Goal: Find specific page/section: Find specific page/section

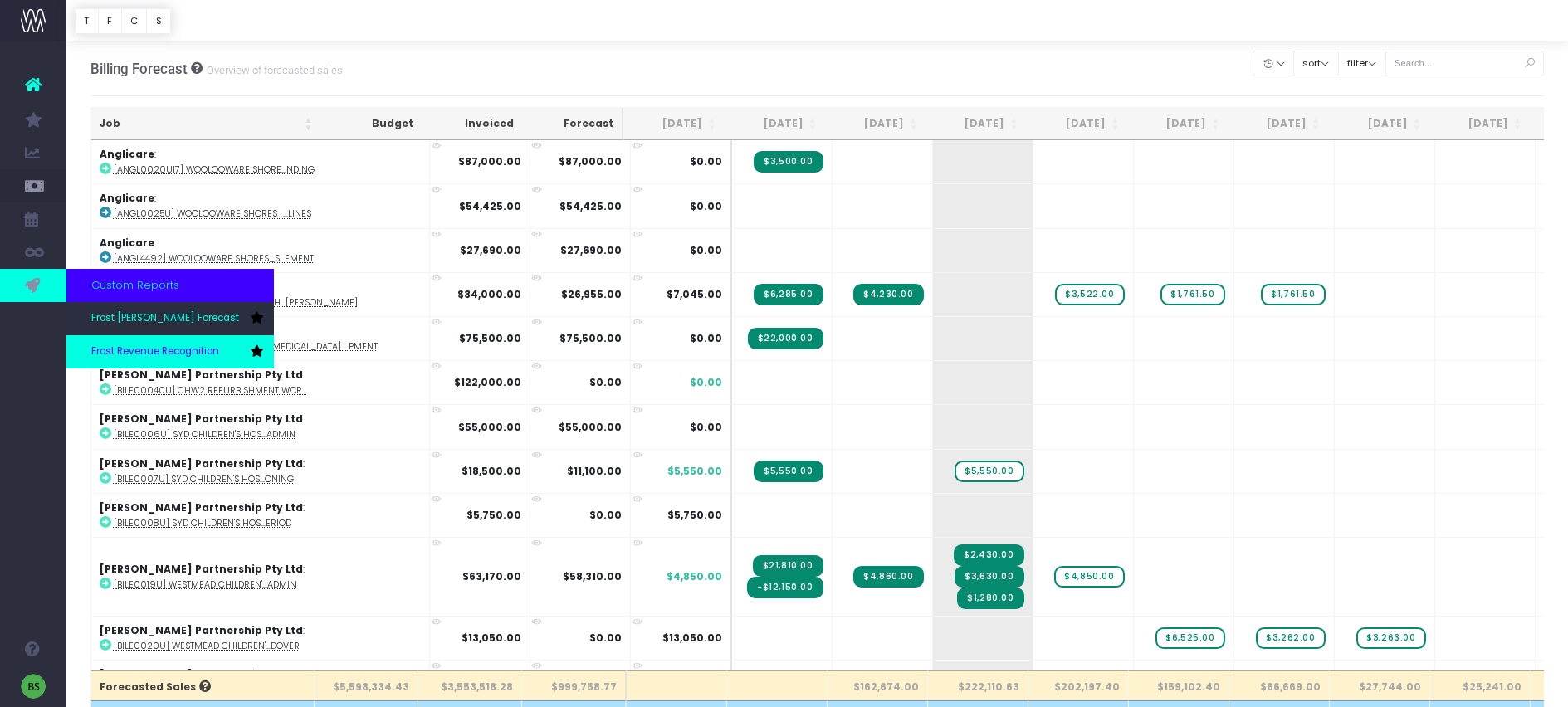
click at [149, 345] on span "Frost Revenue Recognition" at bounding box center [155, 352] width 128 height 15
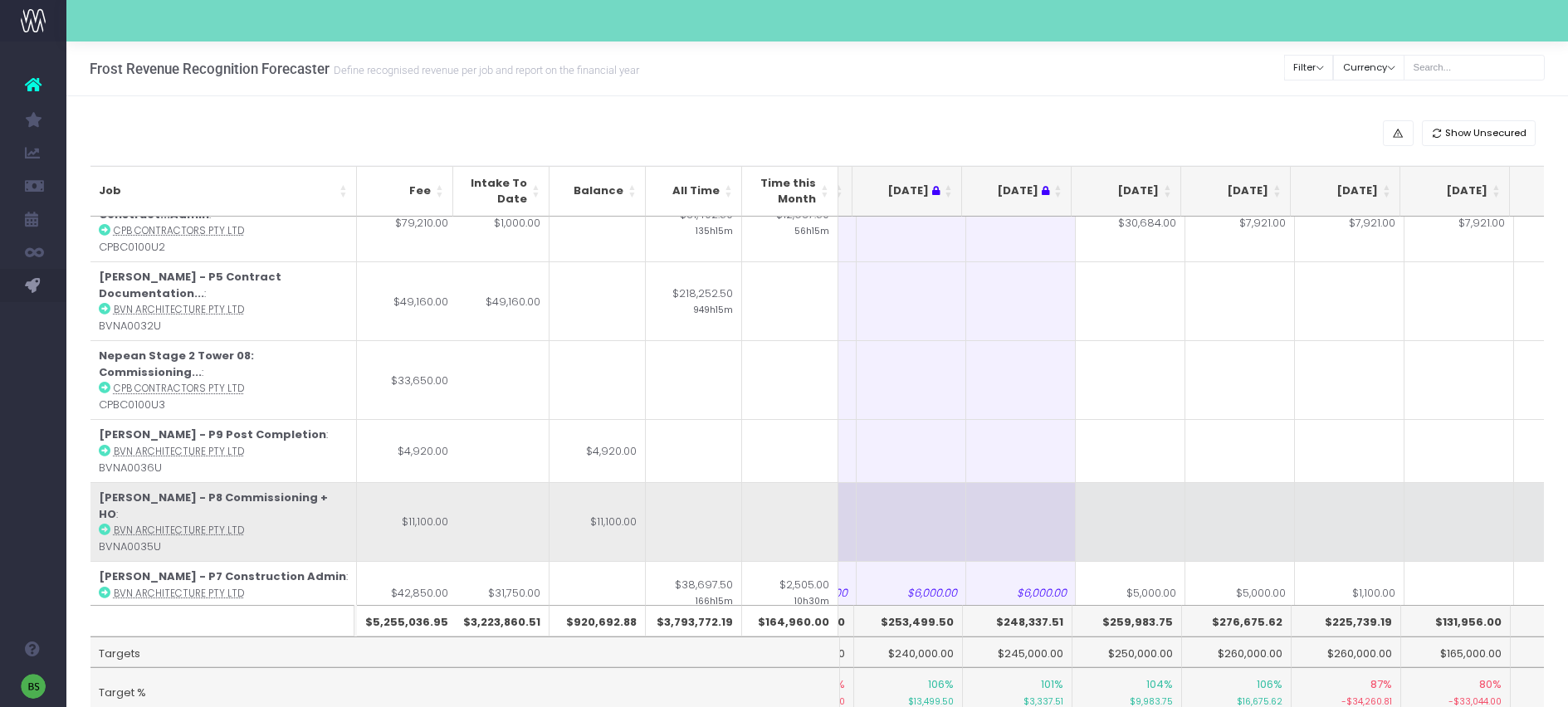
scroll to position [344, 97]
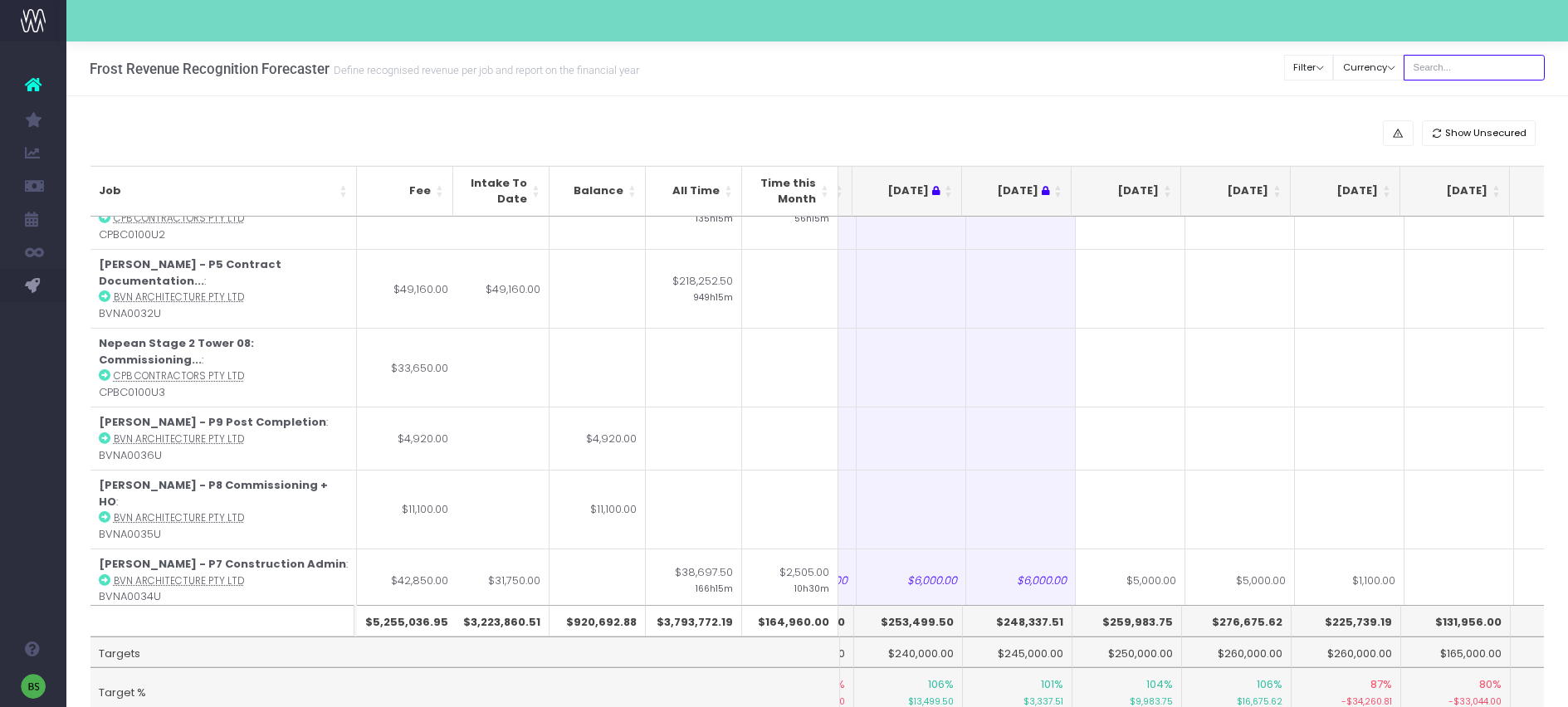
click at [1458, 62] on input "text" at bounding box center [1474, 68] width 141 height 26
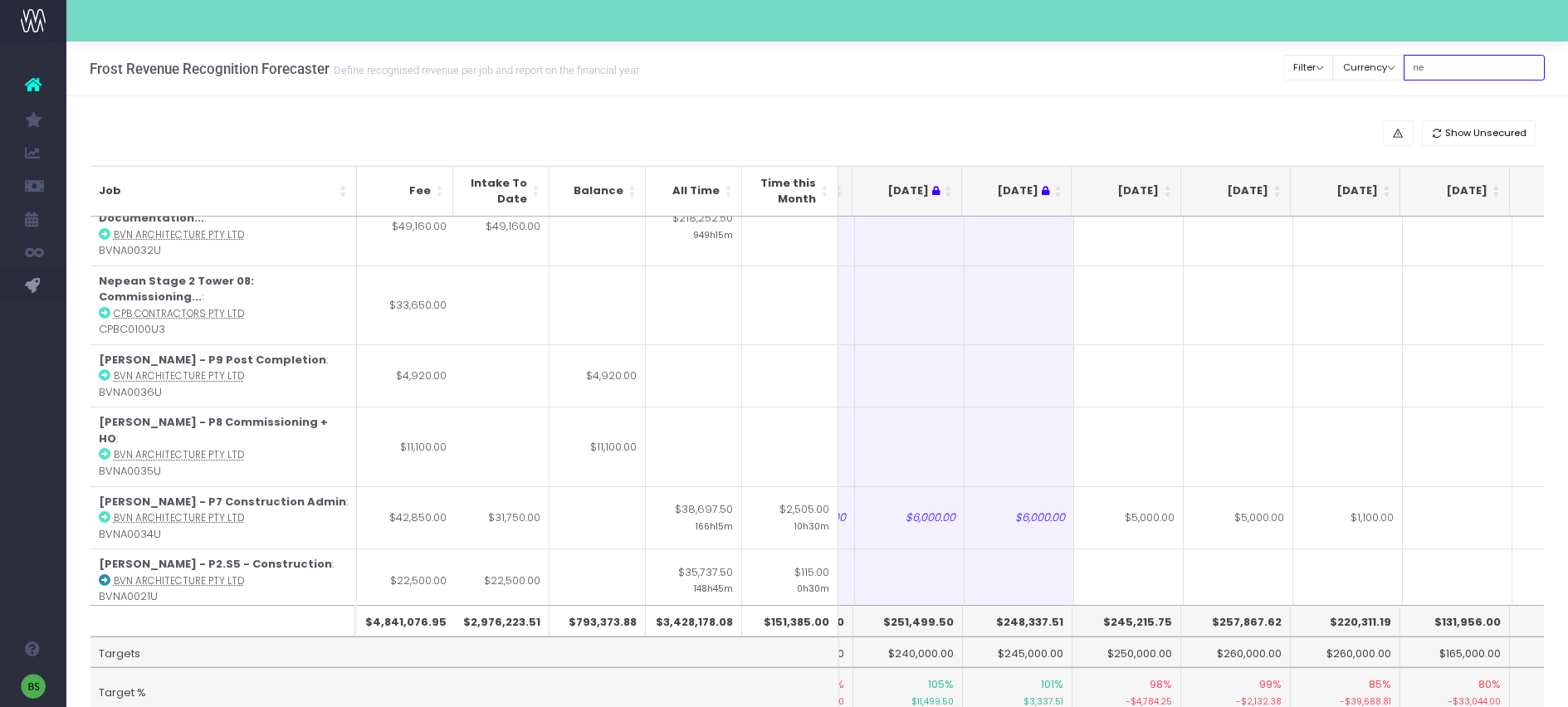
scroll to position [0, 97]
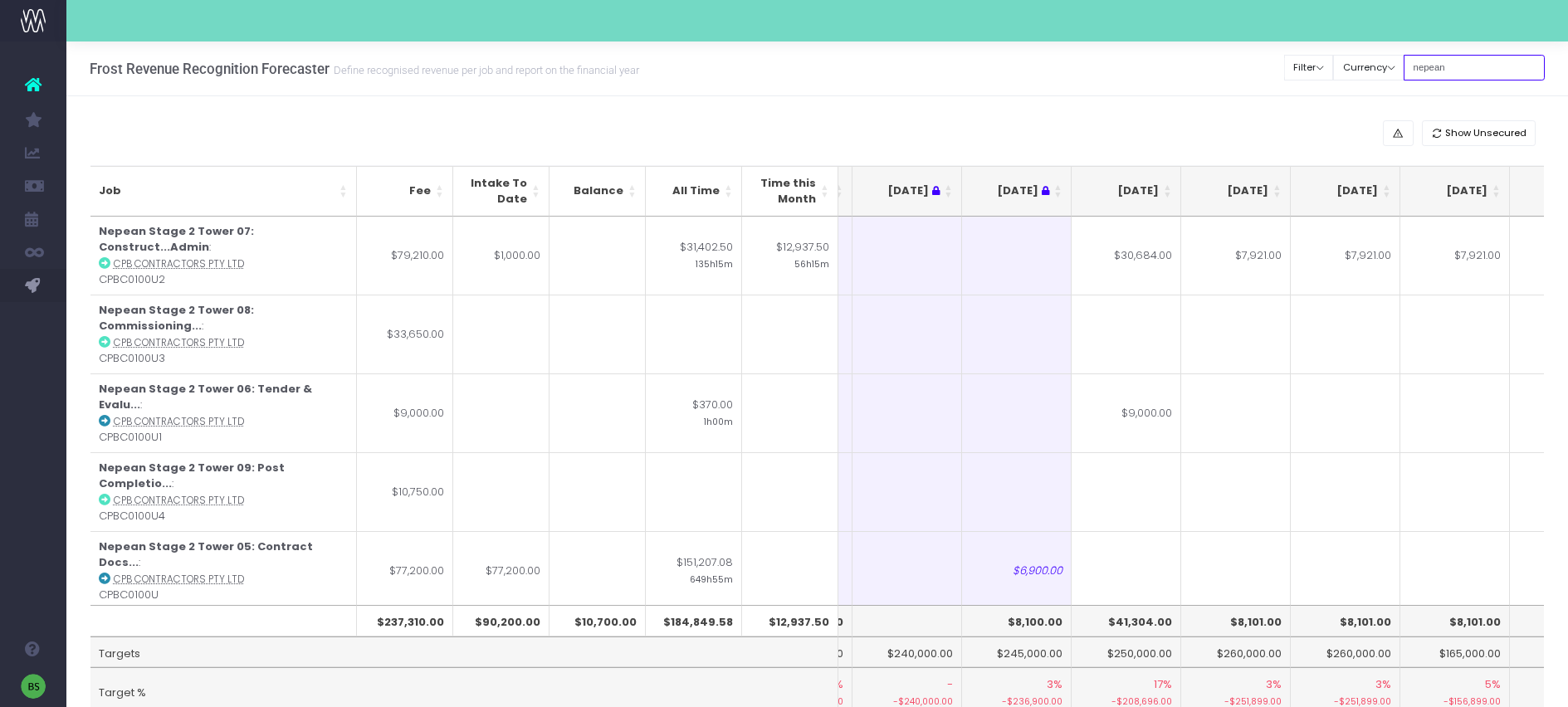
click at [1484, 74] on input "nepean" at bounding box center [1474, 68] width 141 height 26
click at [1482, 71] on input "nepean" at bounding box center [1474, 68] width 141 height 26
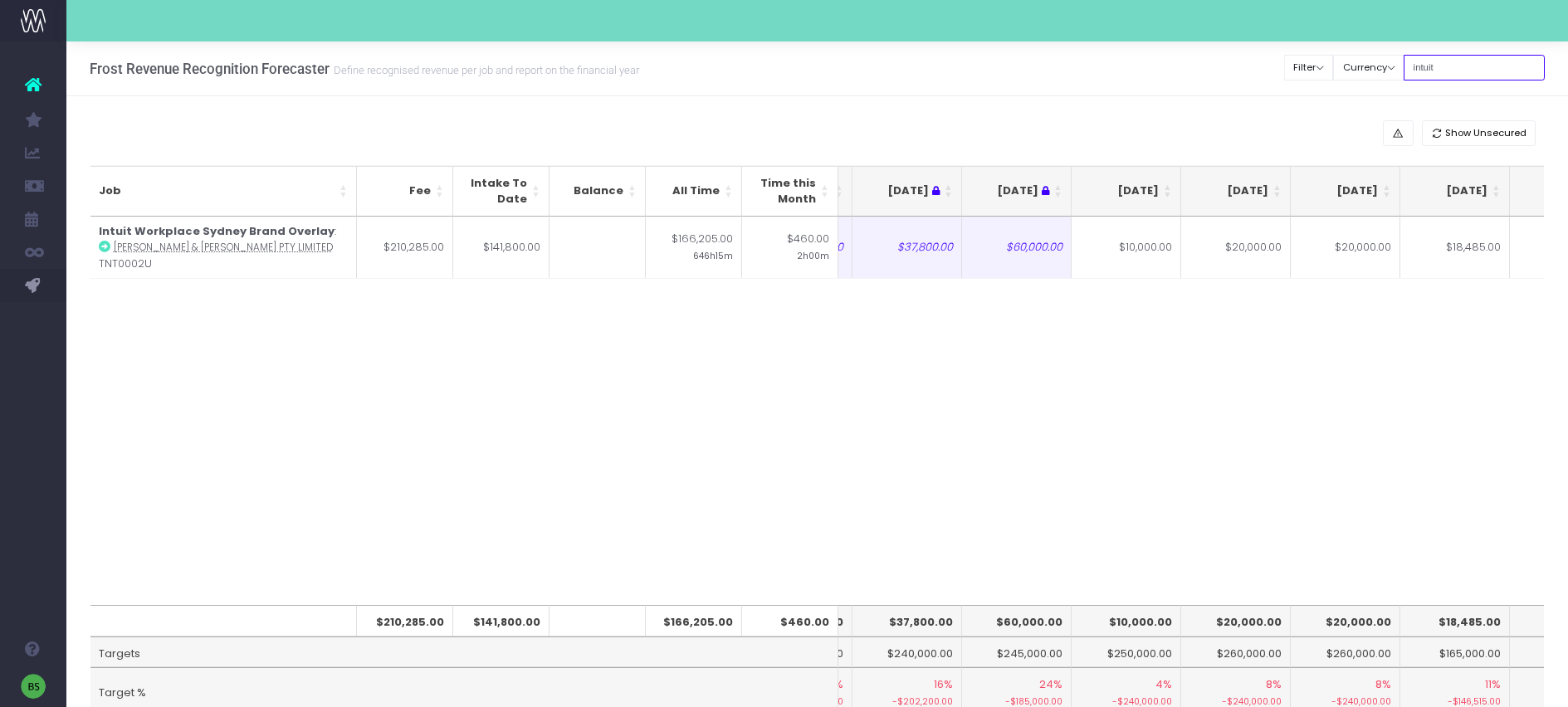
type input "intuit"
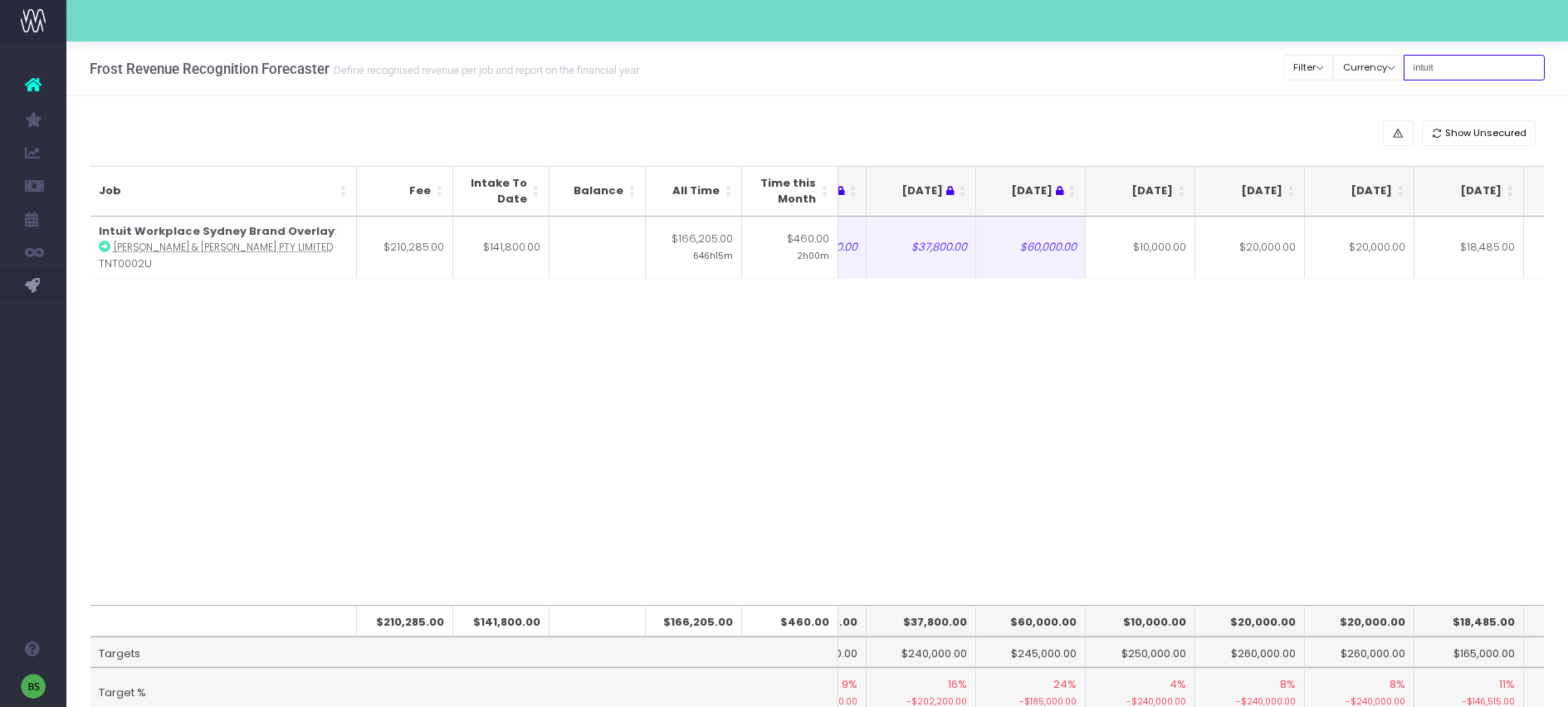
scroll to position [0, 22]
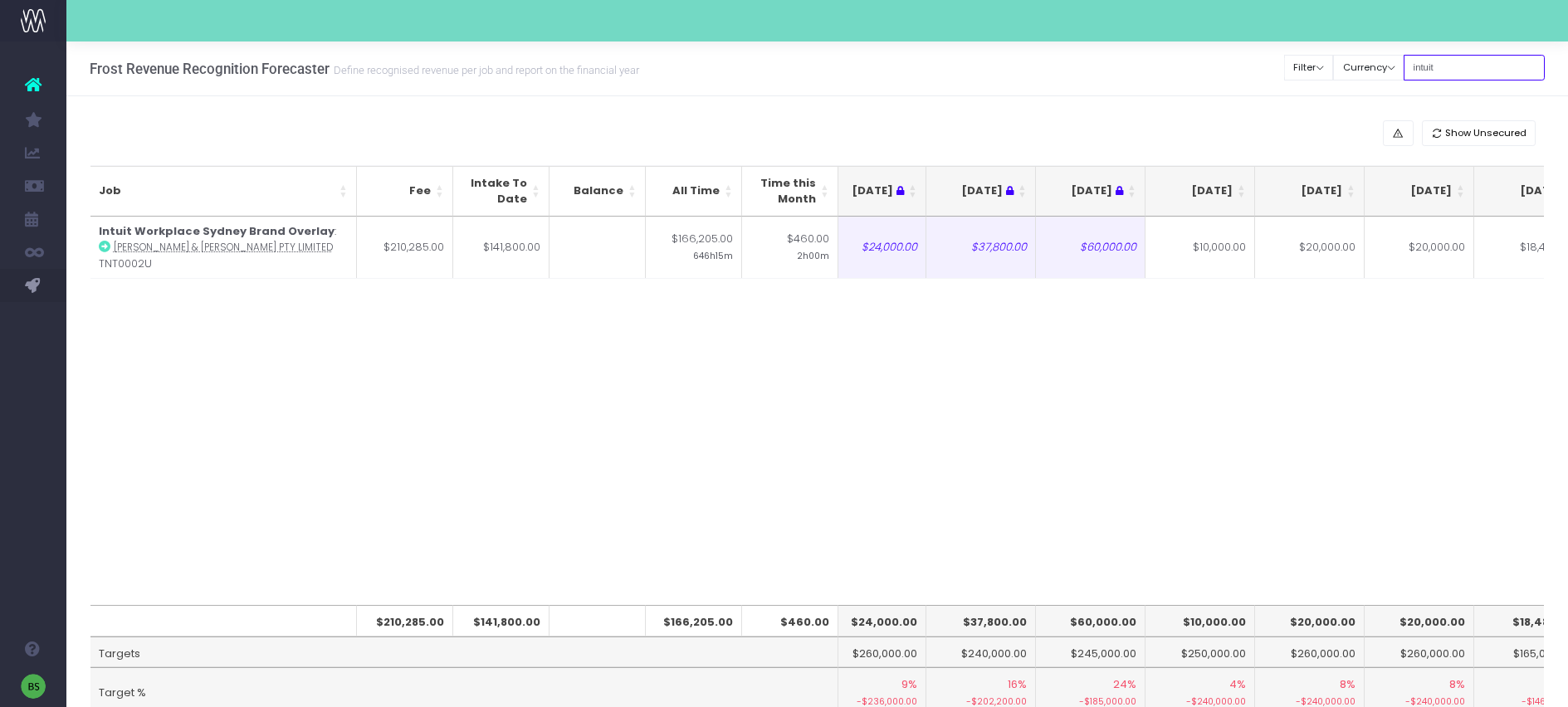
click at [1471, 66] on input "intuit" at bounding box center [1474, 68] width 141 height 26
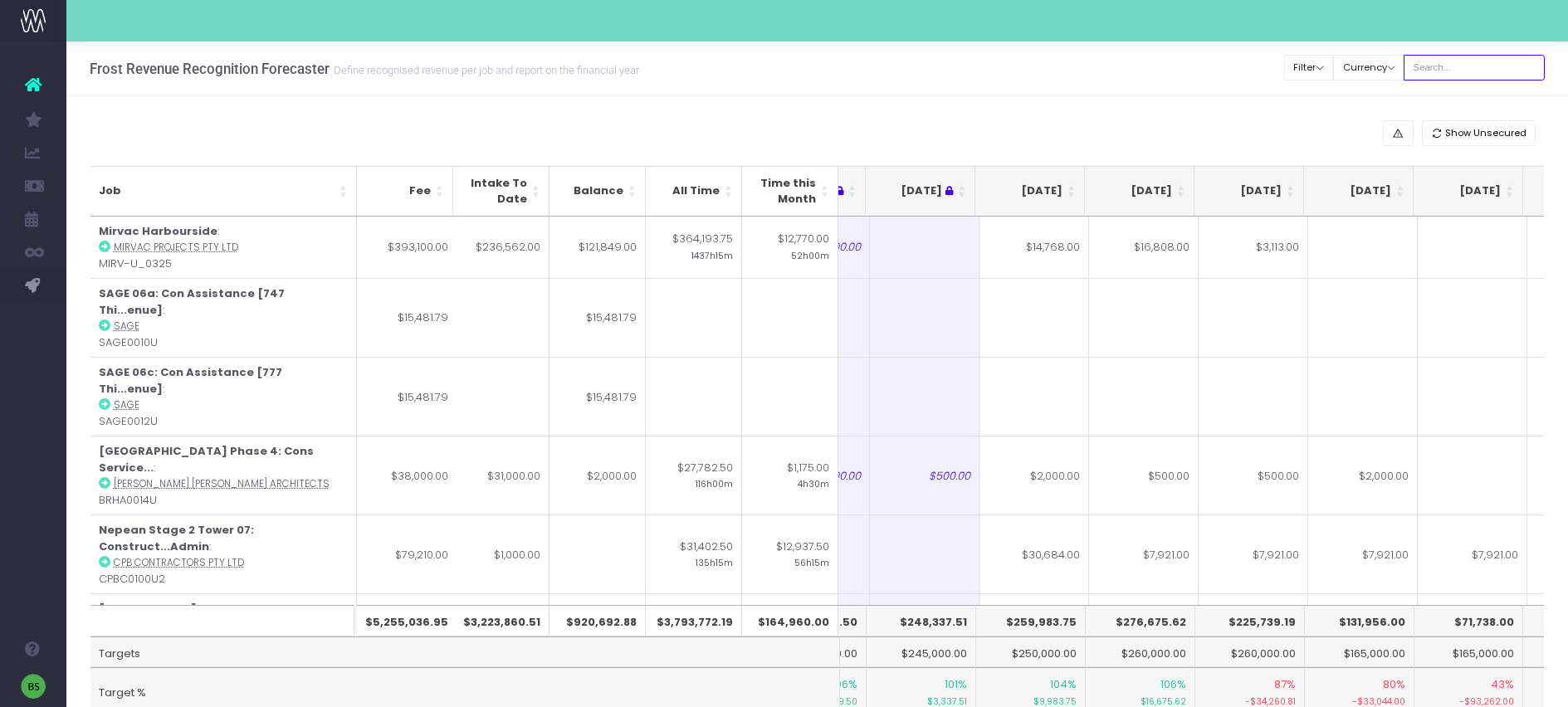
scroll to position [0, 0]
